Goal: Find specific page/section: Find specific page/section

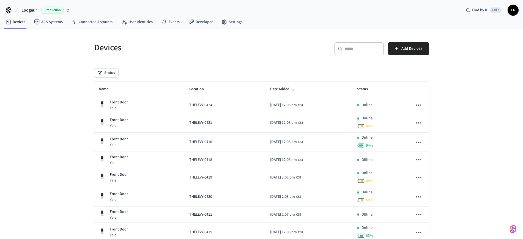
click at [372, 46] on input "text" at bounding box center [362, 49] width 36 height 6
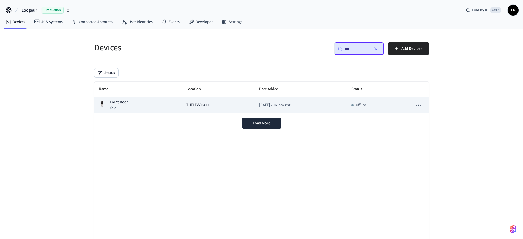
type input "***"
click at [259, 105] on span "[DATE] 2:07 pm" at bounding box center [271, 105] width 25 height 6
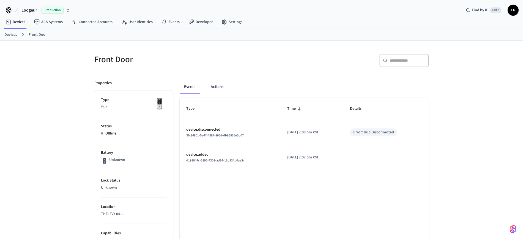
click at [8, 35] on link "Devices" at bounding box center [10, 35] width 13 height 6
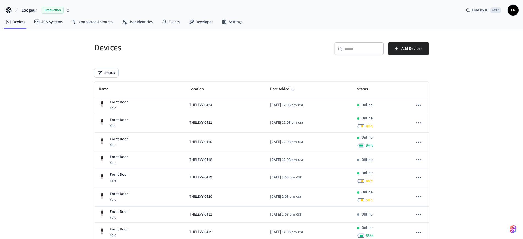
click at [350, 46] on input "text" at bounding box center [362, 49] width 36 height 6
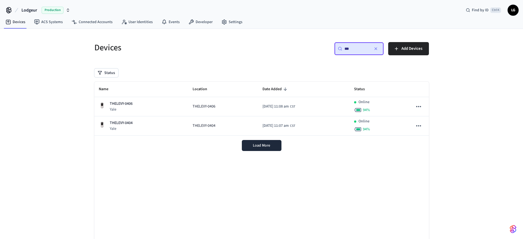
type input "***"
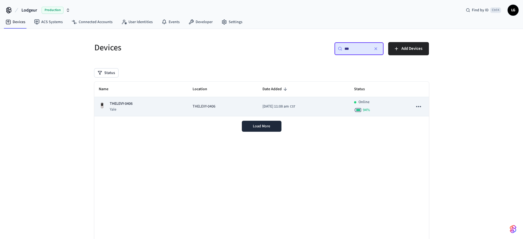
click at [171, 107] on div "THELEVY-0406 Yale" at bounding box center [141, 106] width 85 height 11
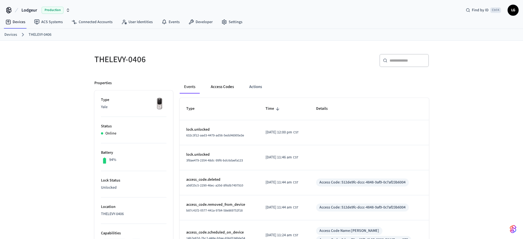
click at [226, 89] on button "Access Codes" at bounding box center [222, 86] width 32 height 13
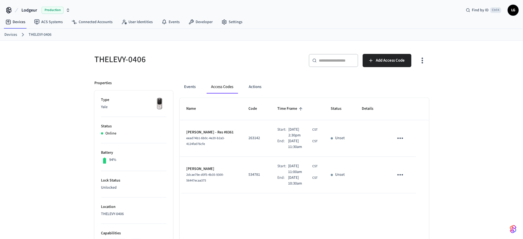
click at [250, 137] on p "263142" at bounding box center [256, 138] width 16 height 6
copy p "263142"
click at [13, 37] on link "Devices" at bounding box center [10, 35] width 13 height 6
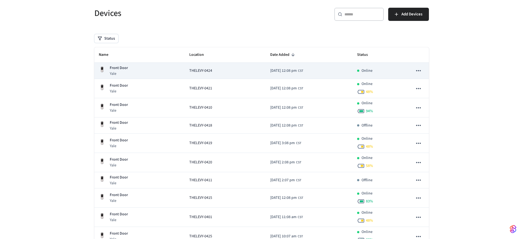
scroll to position [69, 0]
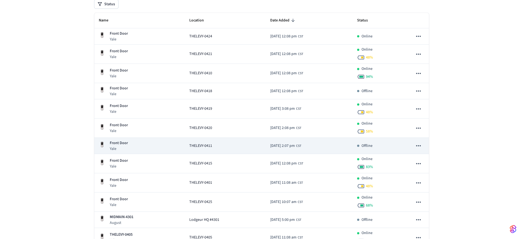
click at [119, 145] on p "Front Door" at bounding box center [119, 143] width 18 height 6
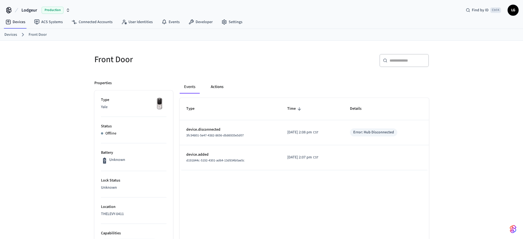
click at [214, 87] on button "Actions" at bounding box center [216, 86] width 21 height 13
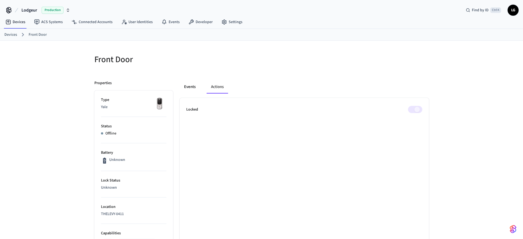
click at [187, 86] on button "Events" at bounding box center [190, 86] width 20 height 13
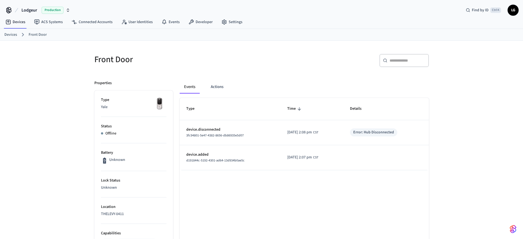
click at [10, 35] on link "Devices" at bounding box center [10, 35] width 13 height 6
